Goal: Task Accomplishment & Management: Use online tool/utility

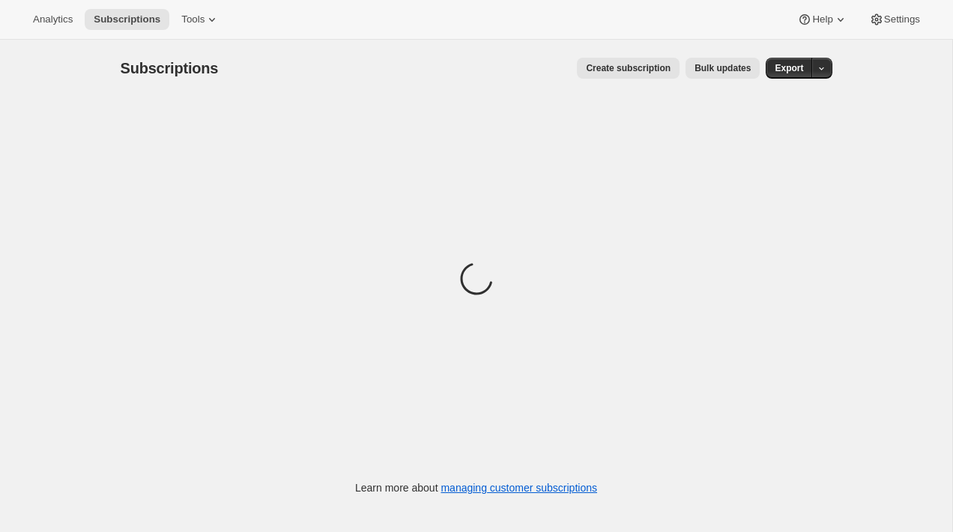
click at [706, 61] on button "Bulk updates" at bounding box center [722, 68] width 74 height 21
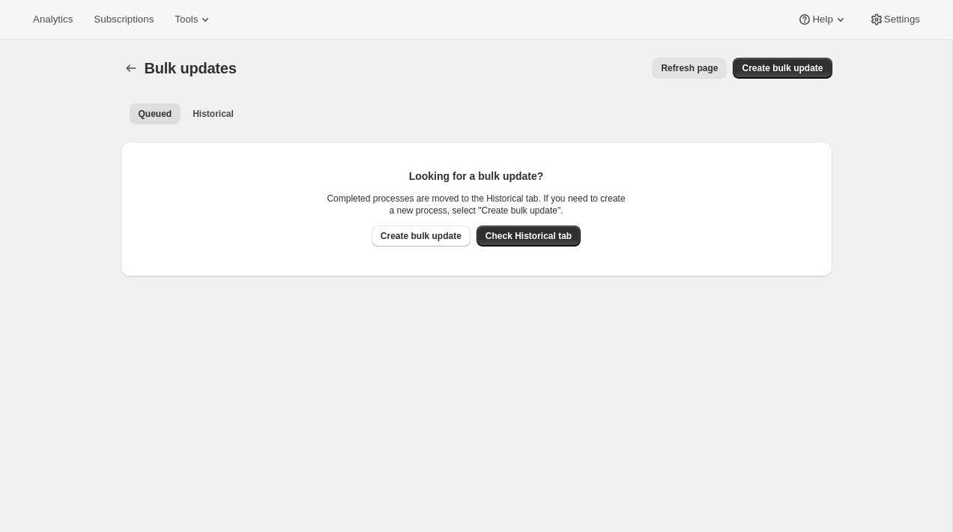
drag, startPoint x: 661, startPoint y: 69, endPoint x: 577, endPoint y: 108, distance: 92.5
click at [577, 108] on div "Bulk updates. This page is ready Bulk updates Refresh page More actions Refresh…" at bounding box center [476, 167] width 747 height 255
click at [223, 112] on span "Historical" at bounding box center [212, 114] width 41 height 12
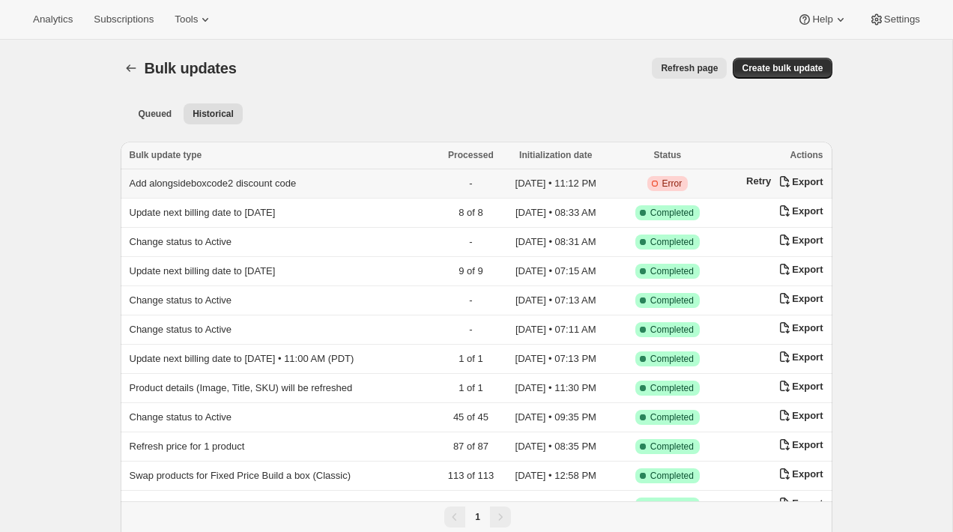
click at [329, 186] on td "Add alongsideboxcode2 discount code" at bounding box center [280, 183] width 318 height 29
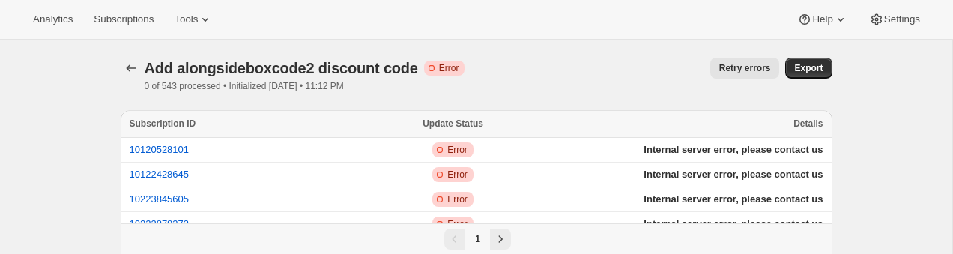
click at [593, 62] on div "Retry errors" at bounding box center [627, 68] width 303 height 21
